Goal: Information Seeking & Learning: Learn about a topic

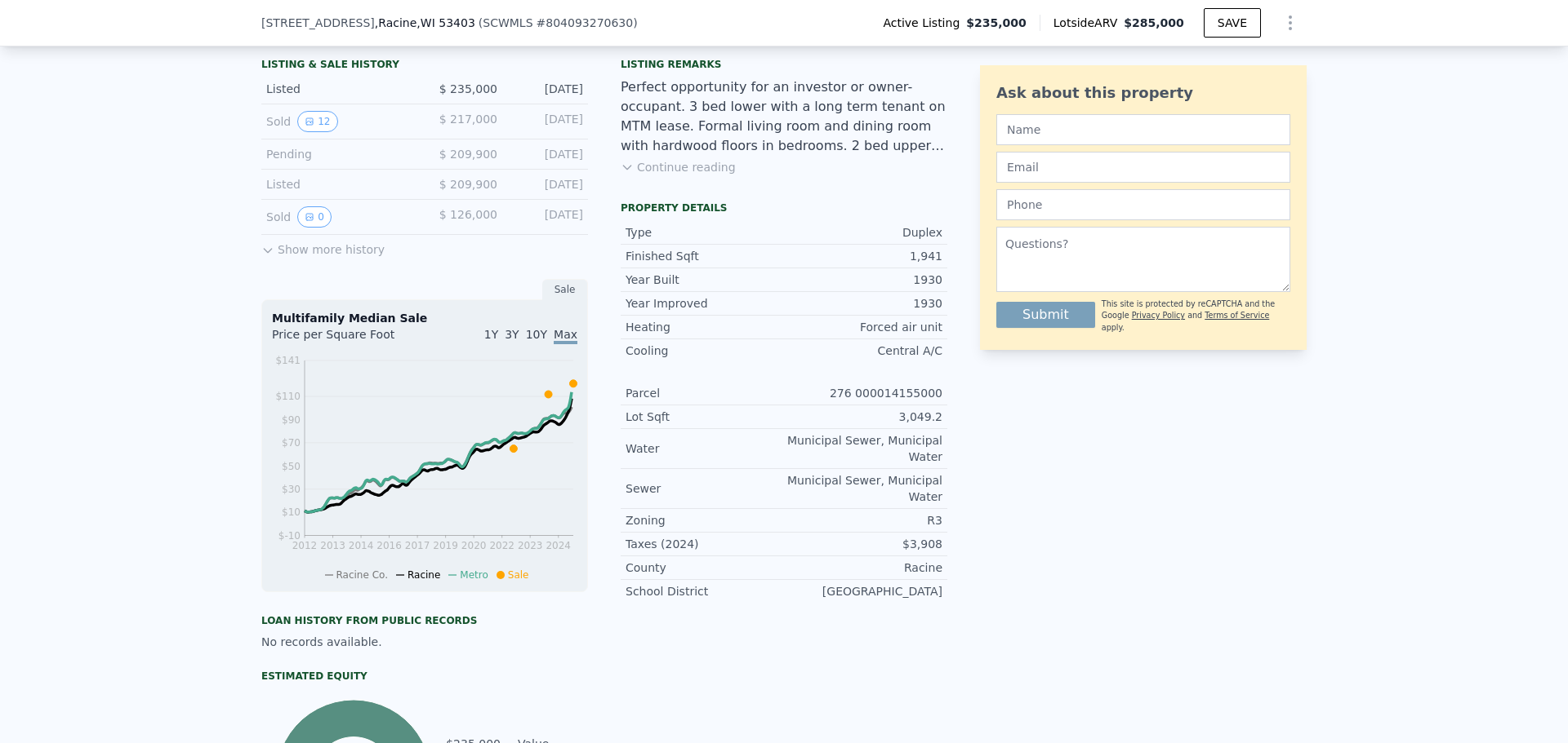
scroll to position [321, 0]
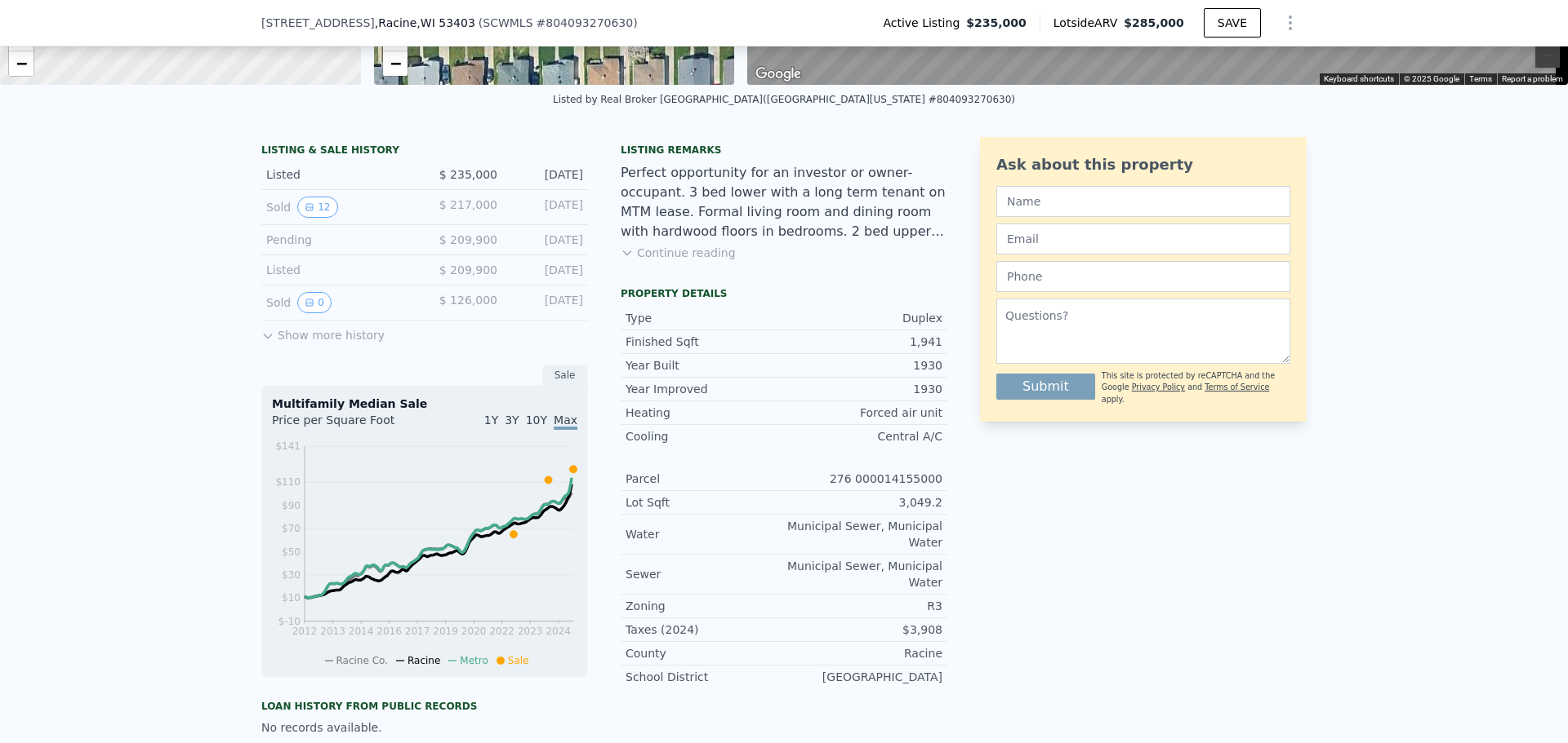
click at [682, 261] on button "Continue reading" at bounding box center [678, 252] width 115 height 16
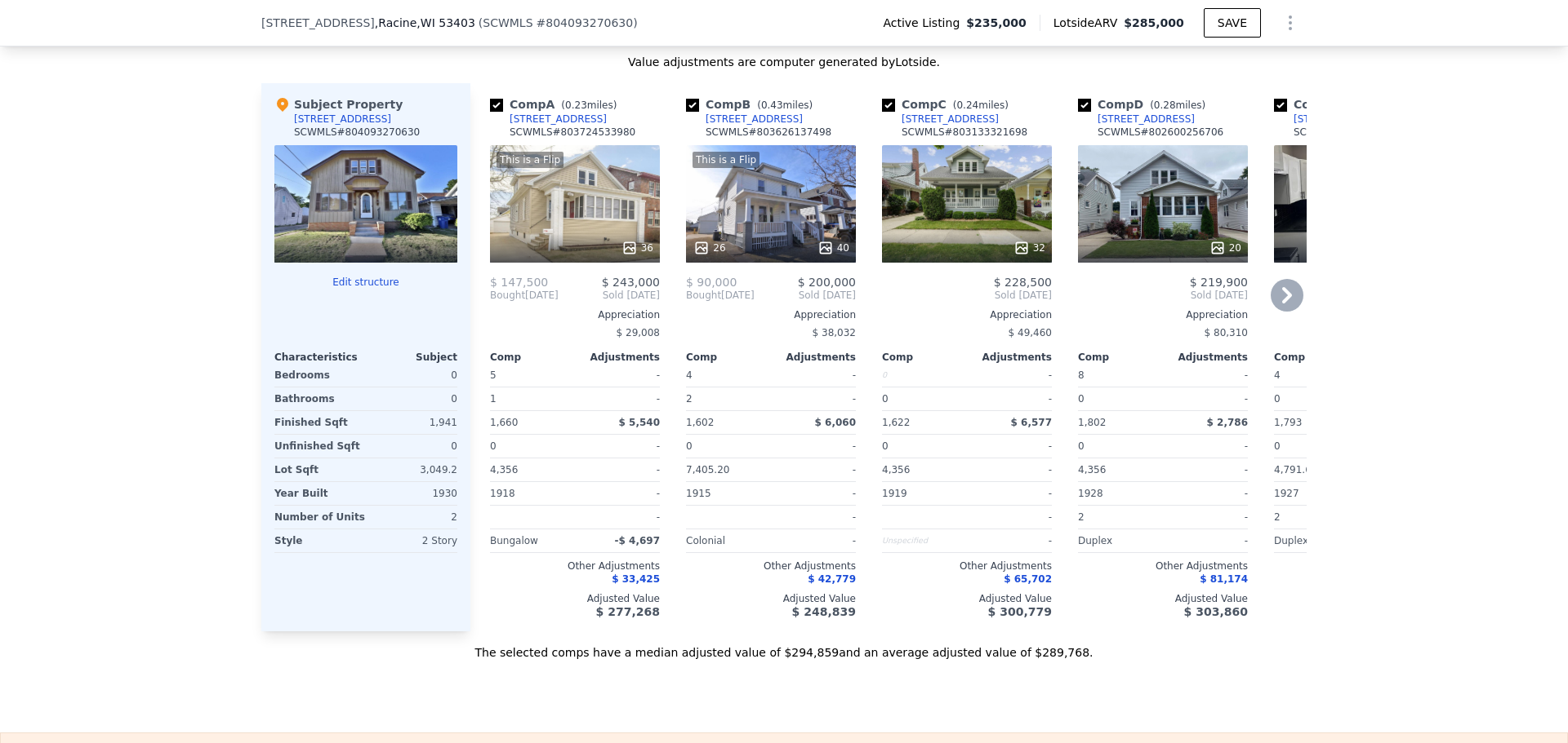
scroll to position [2116, 0]
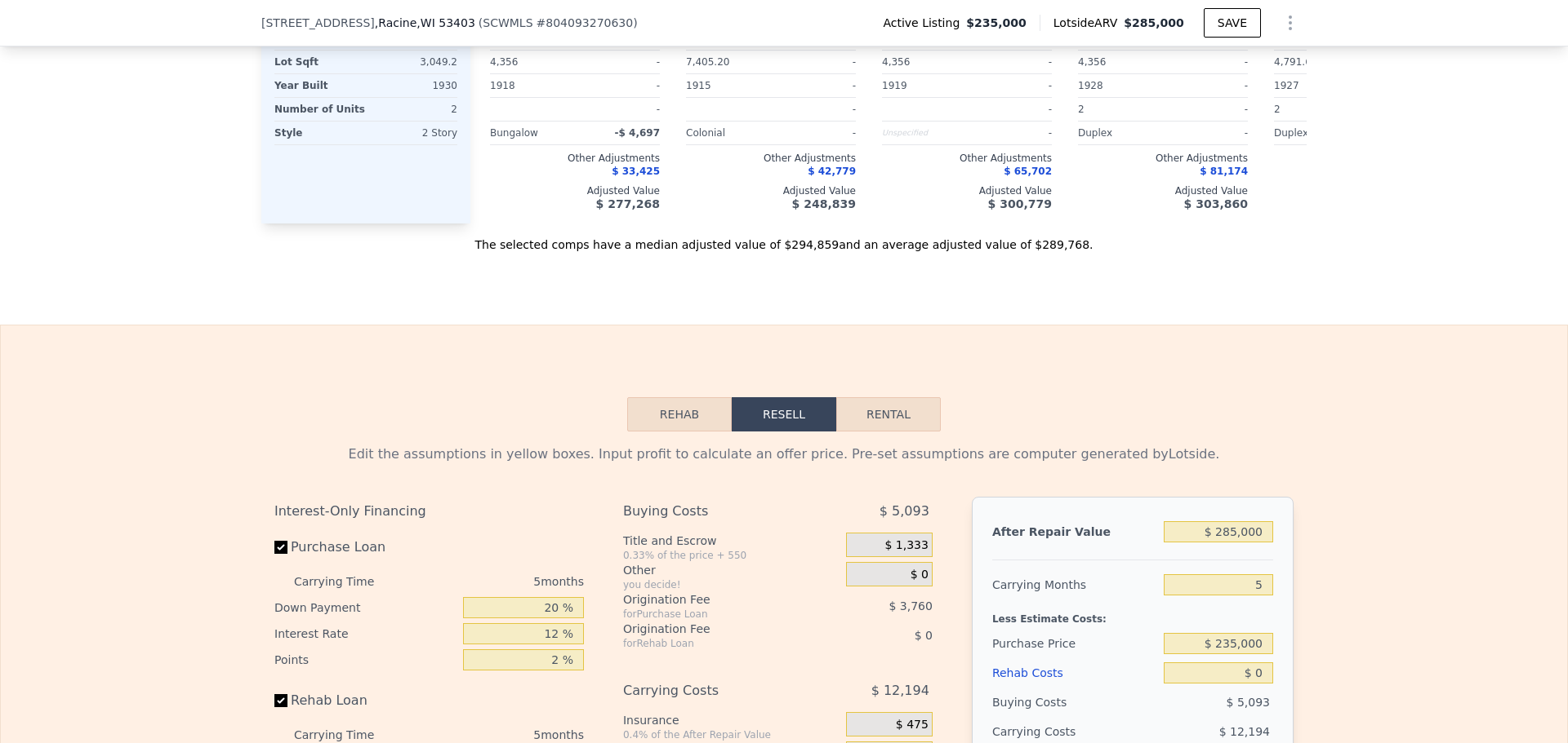
click at [865, 430] on button "Rental" at bounding box center [888, 414] width 105 height 34
select select "30"
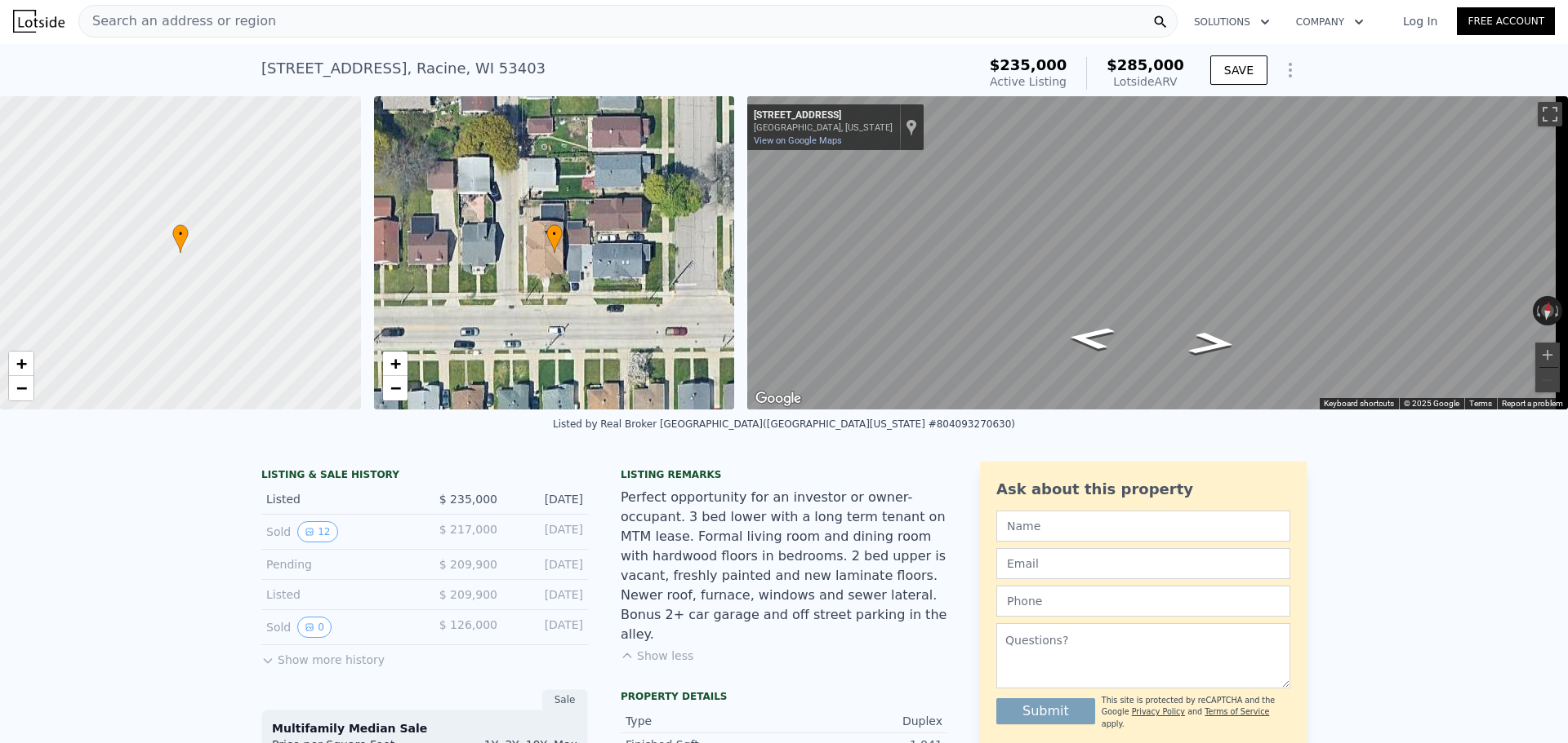
scroll to position [0, 0]
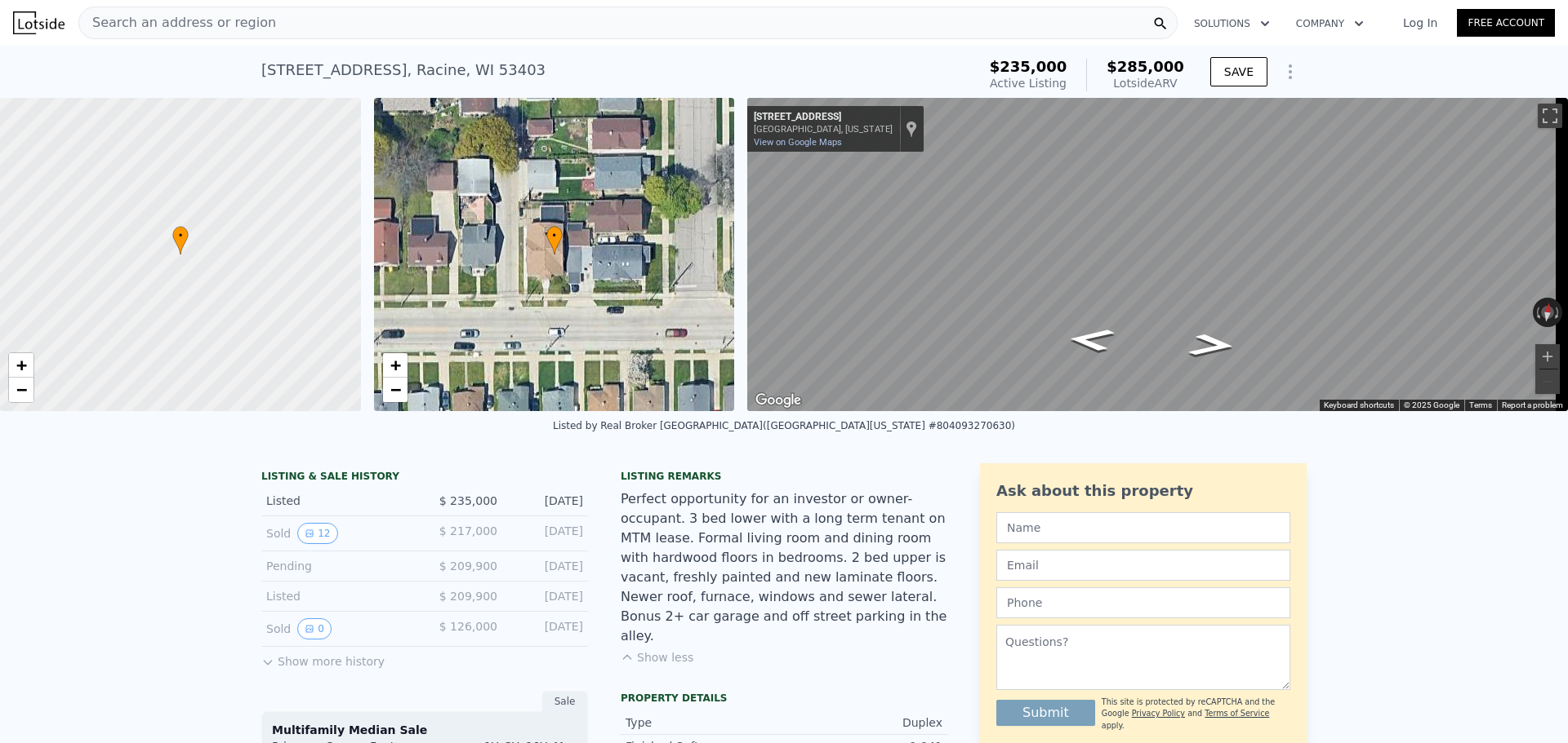
click at [236, 14] on span "Search an address or region" at bounding box center [177, 23] width 196 height 20
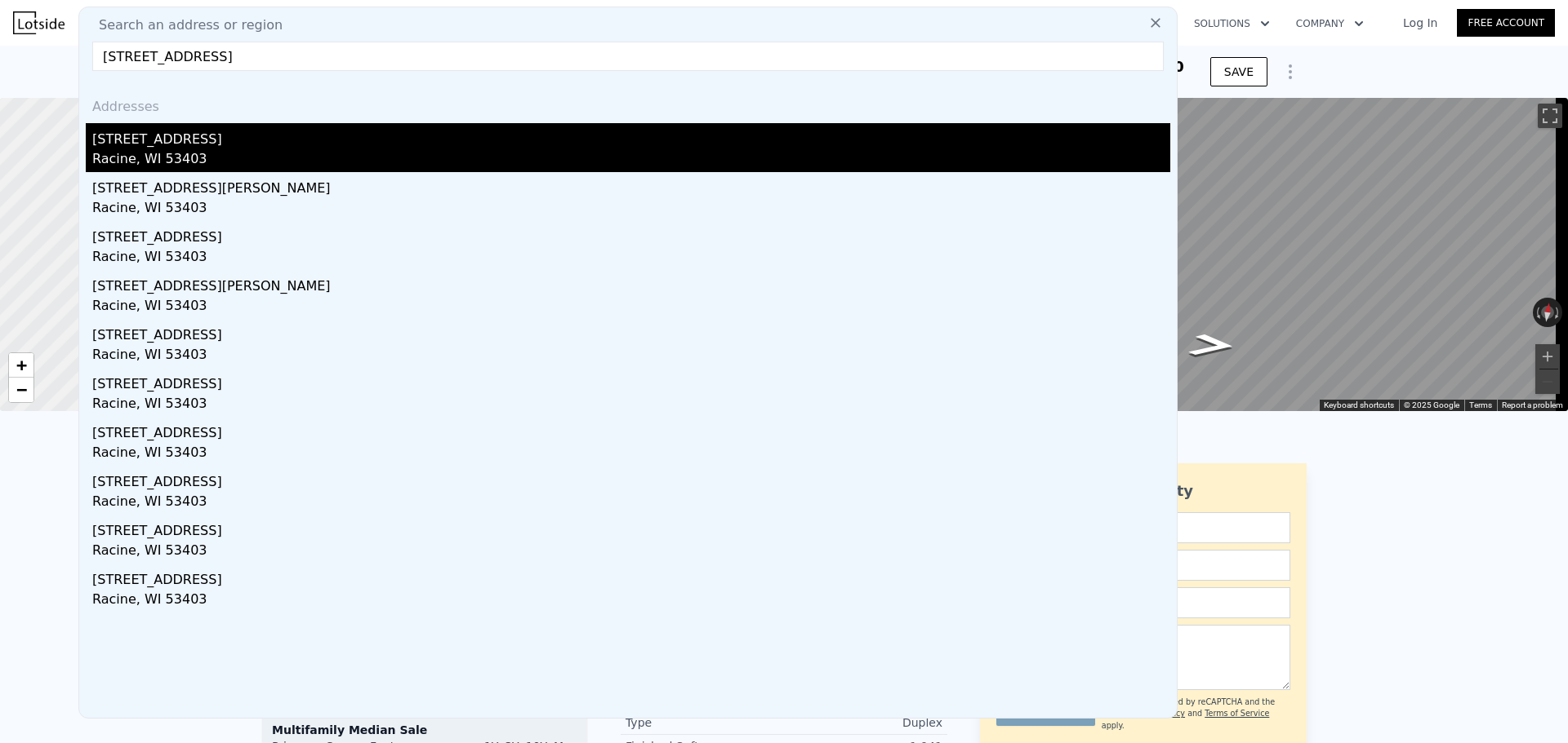
type input "[STREET_ADDRESS]"
click at [179, 156] on div "Racine, WI 53403" at bounding box center [631, 161] width 1078 height 23
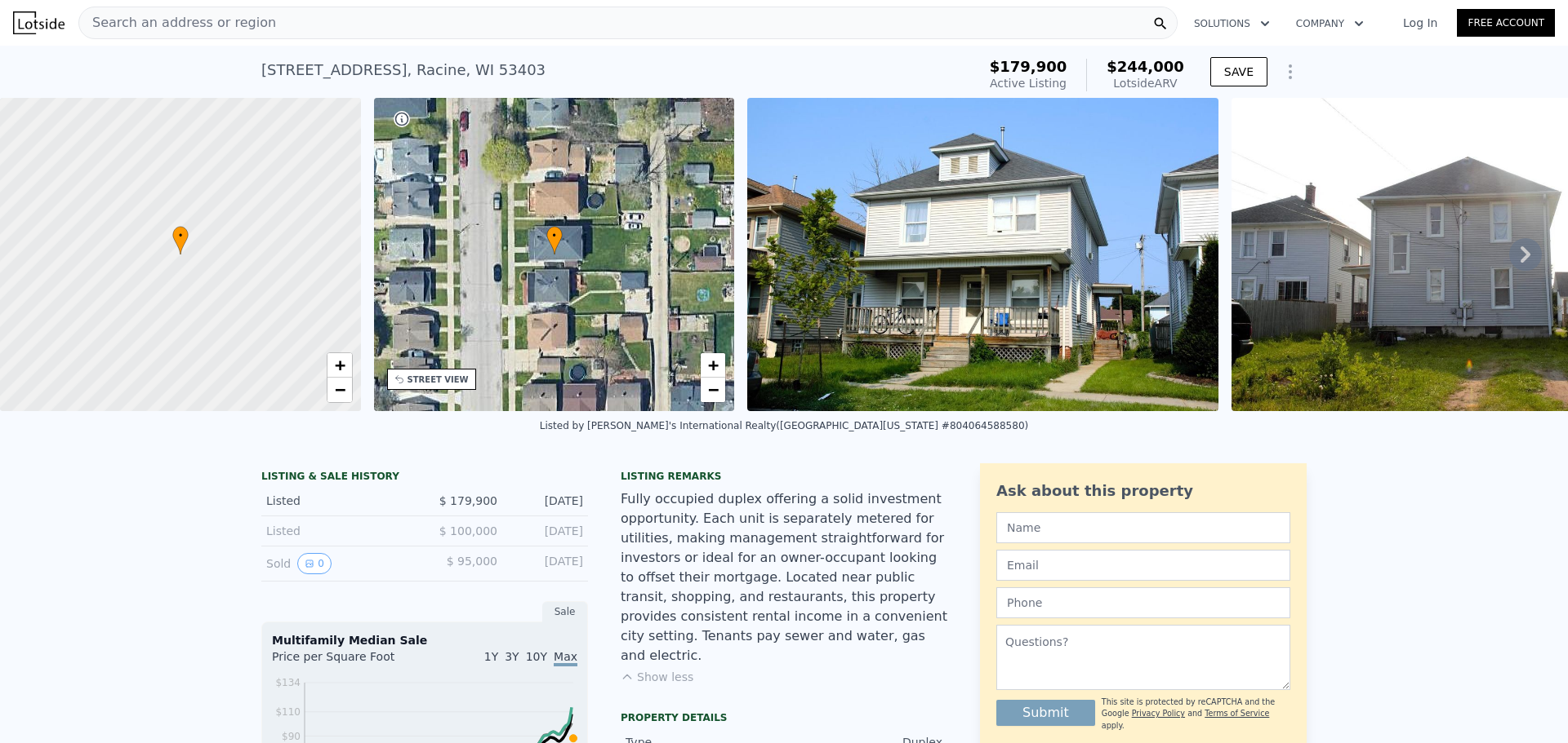
scroll to position [402, 0]
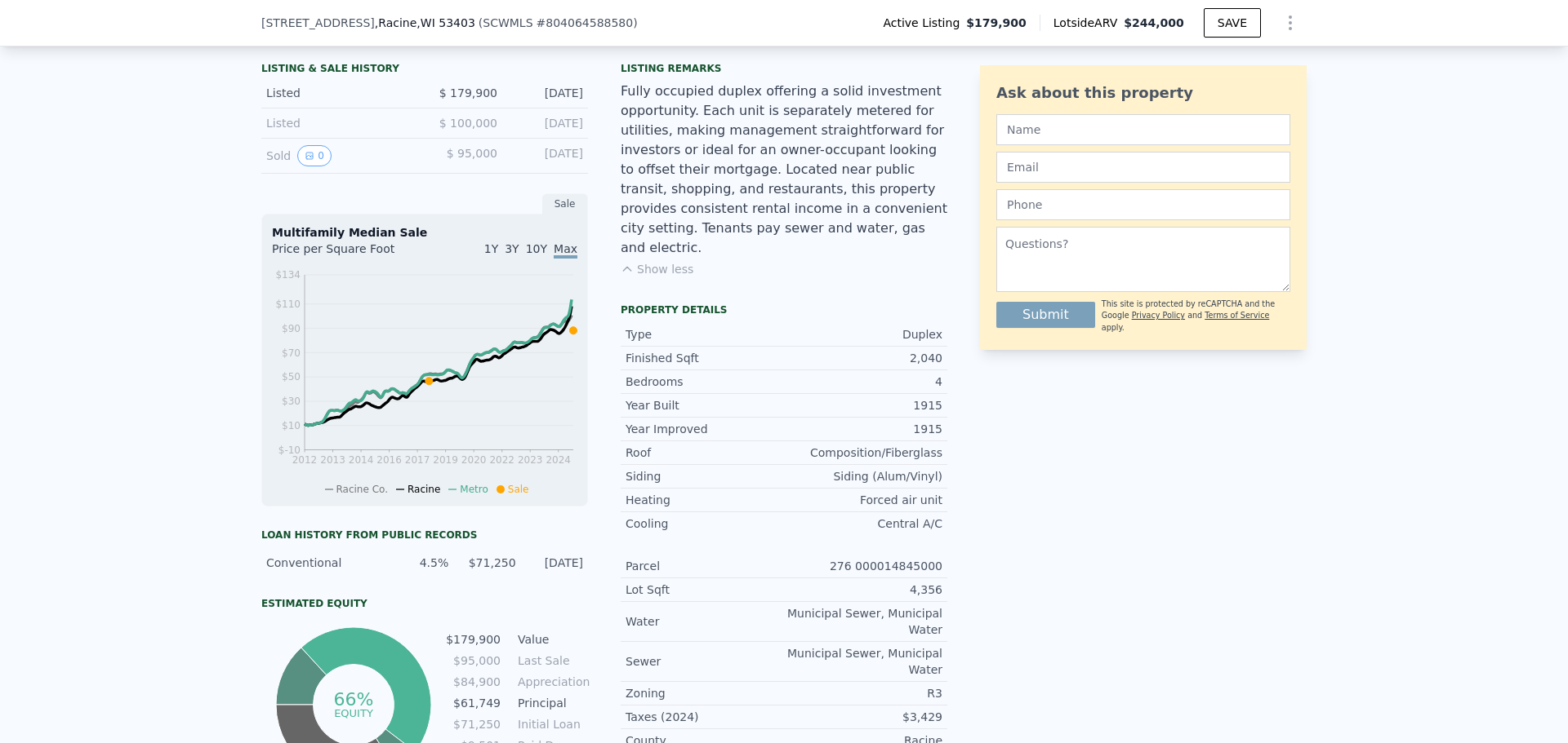
click at [652, 261] on button "Show less" at bounding box center [657, 269] width 72 height 16
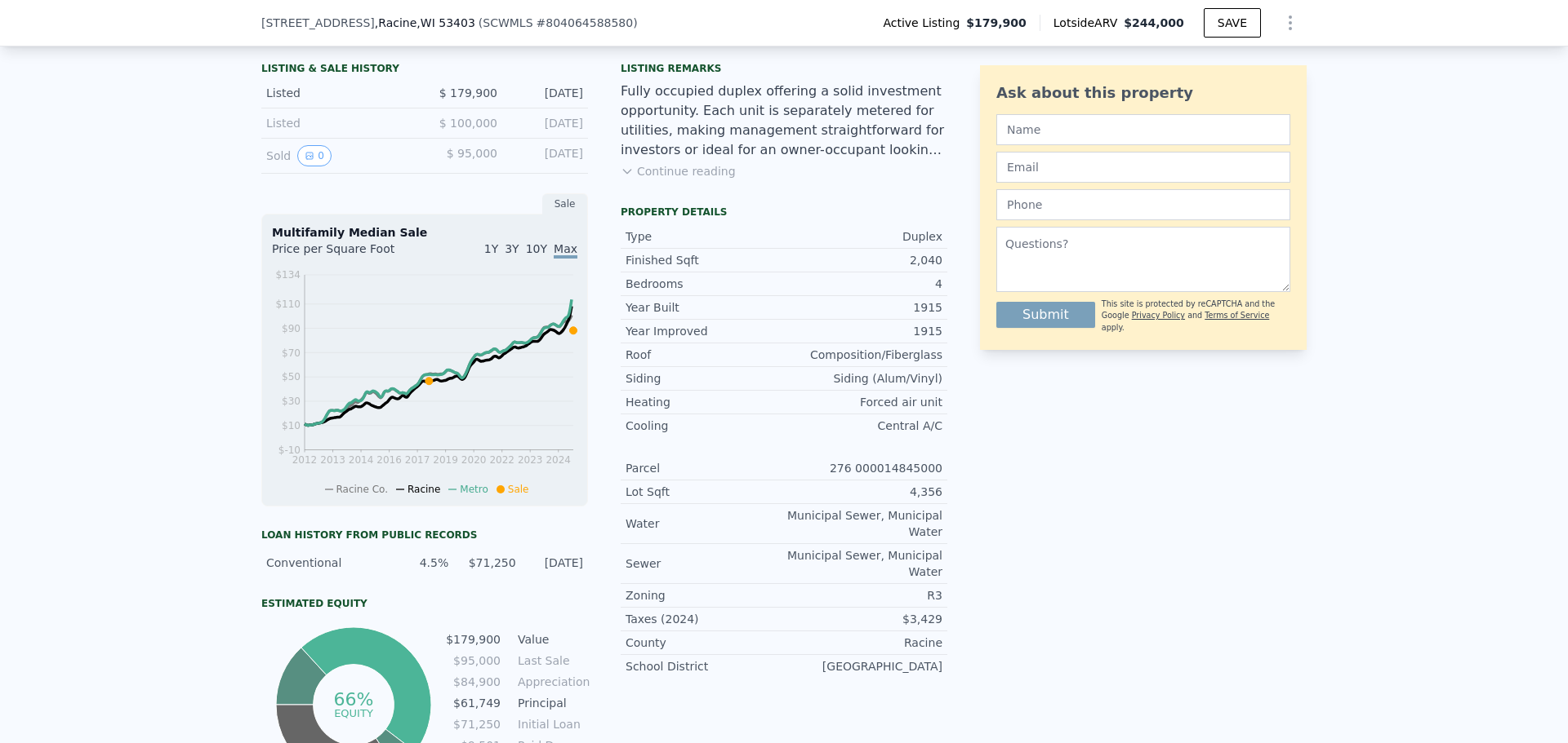
click at [676, 179] on button "Continue reading" at bounding box center [678, 171] width 115 height 16
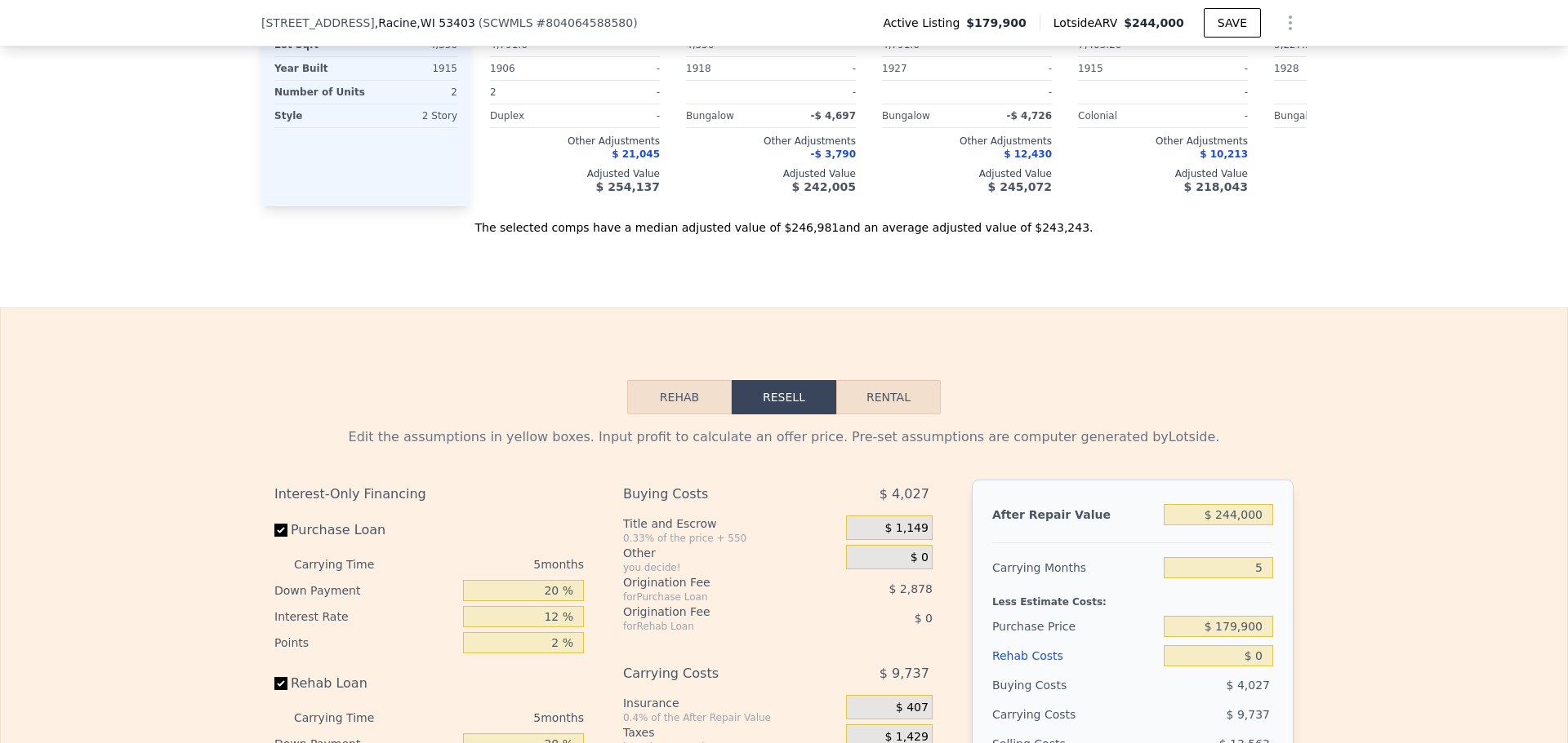
scroll to position [2198, 0]
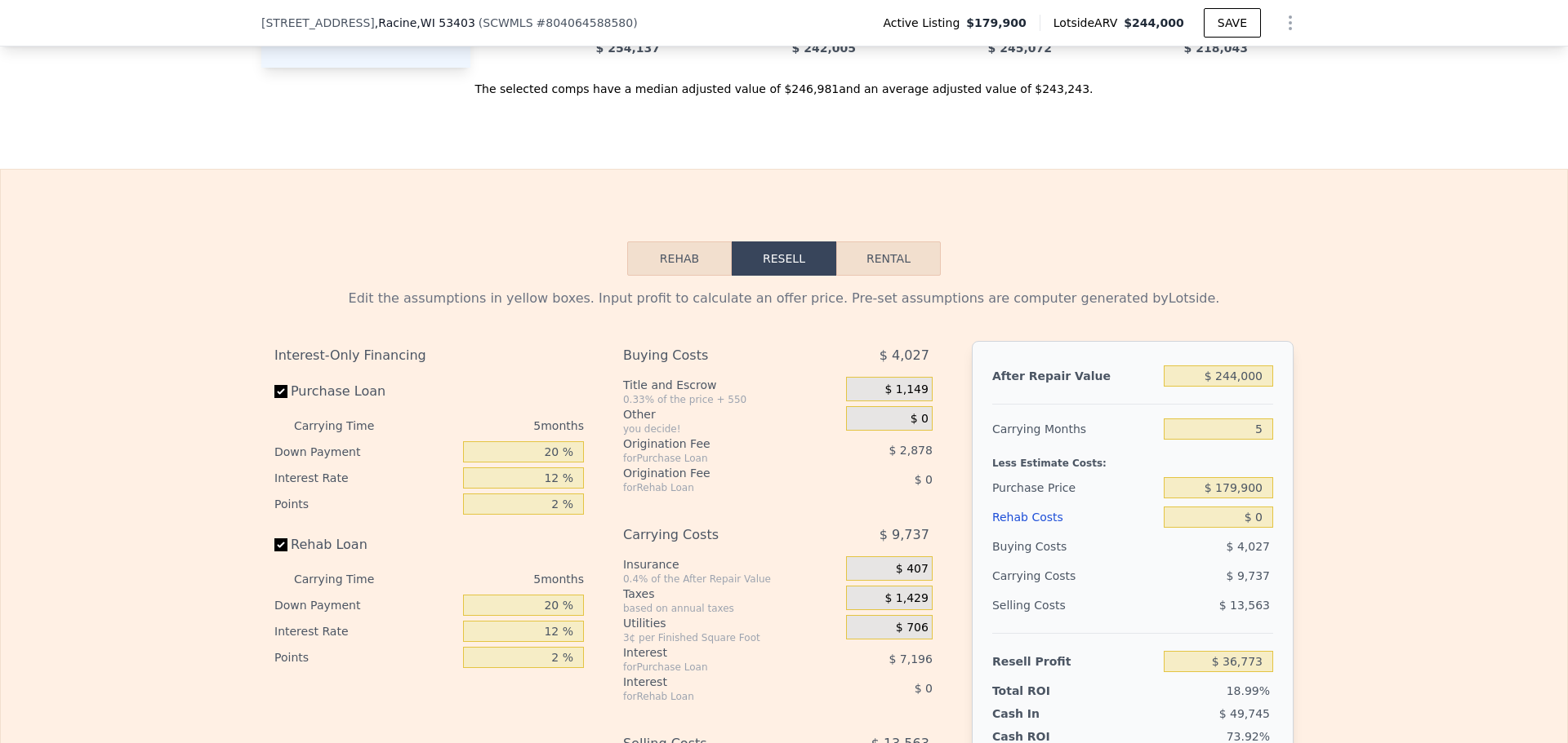
click at [887, 276] on button "Rental" at bounding box center [888, 259] width 105 height 34
select select "30"
